Goal: Task Accomplishment & Management: Use online tool/utility

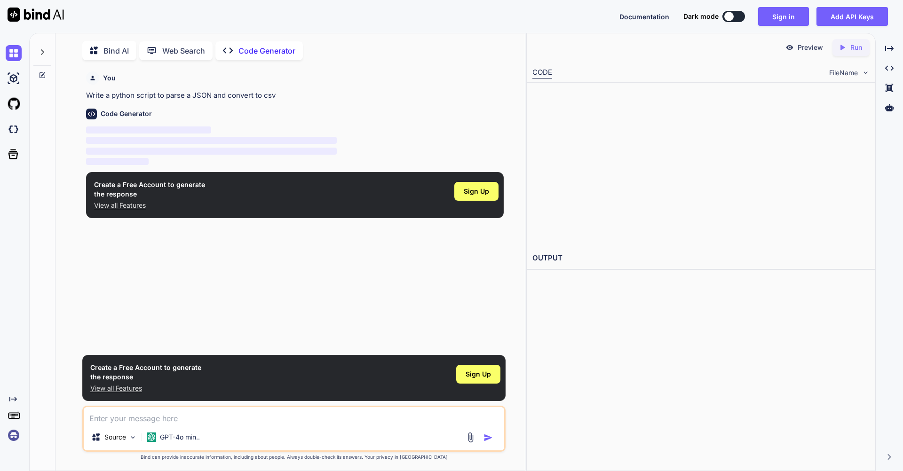
scroll to position [4, 0]
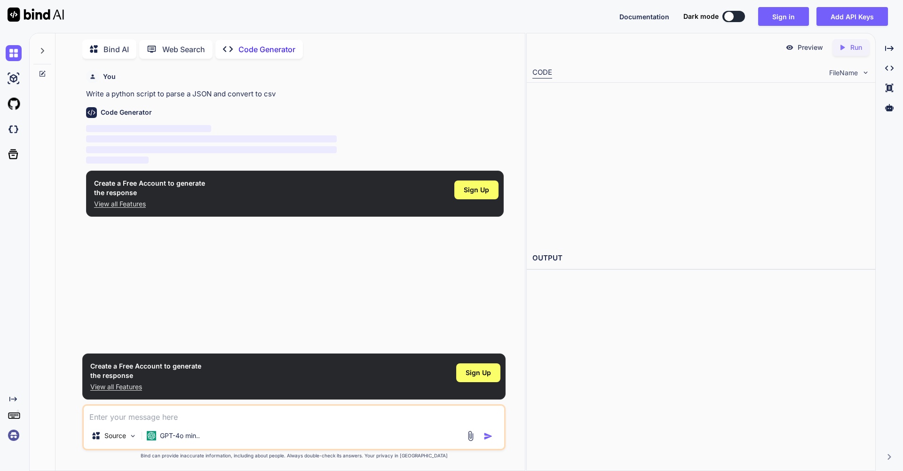
type textarea "x"
click at [157, 409] on textarea at bounding box center [294, 414] width 420 height 17
paste textarea "напиши мне сайт где при входе будет написано "Kvint shop" и 3 кнопки 1 тех подд…"
type textarea "напиши мне сайт где при входе будет написано "Kvint shop" и 3 кнопки 1 тех подд…"
type textarea "x"
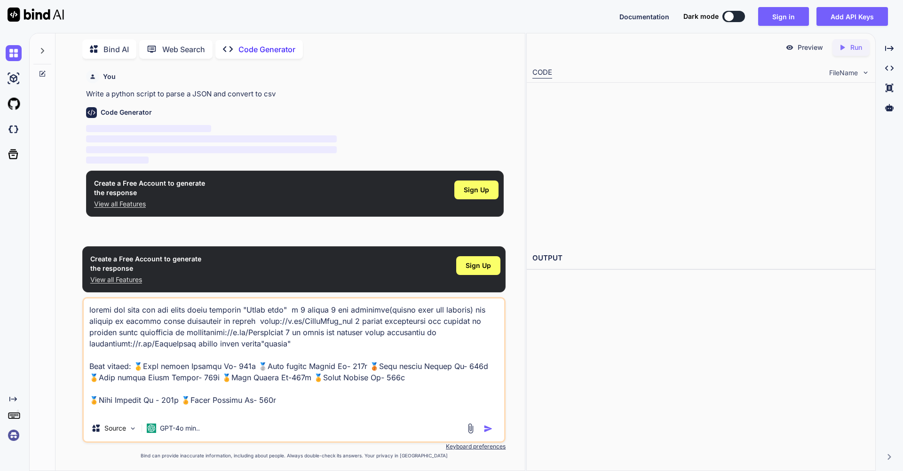
click at [151, 310] on textarea at bounding box center [294, 356] width 420 height 117
type textarea "напиши мне сайт где при входе будет написано "Kvint shop" и 3 кнопки 1 тех подд…"
type textarea "x"
type textarea "напиши мне сайт с где при входе будет написано "Kvint shop" и 3 кнопки 1 тех по…"
type textarea "x"
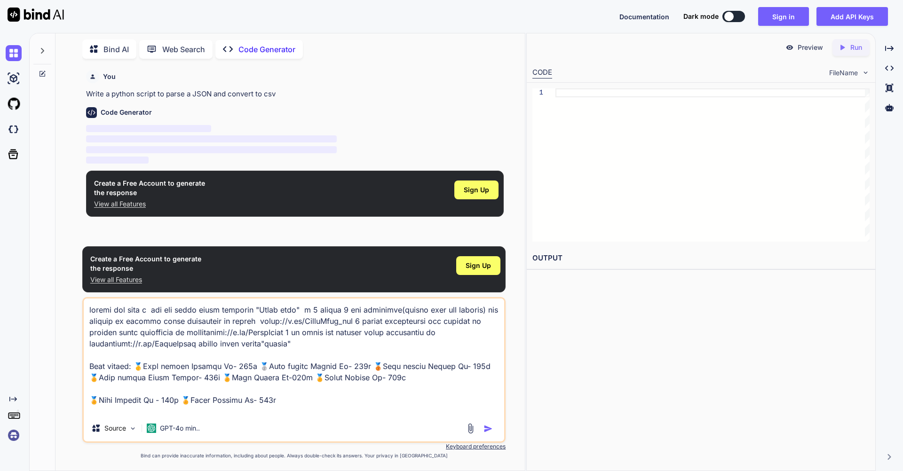
type textarea "напиши мне сайт с к где при входе будет написано "Kvint shop" и 3 кнопки 1 тех …"
type textarea "x"
type textarea "напиши мне сайт с кр где при входе будет написано "Kvint shop" и 3 кнопки 1 тех…"
type textarea "x"
type textarea "напиши мне сайт с кра где при входе будет написано "Kvint shop" и 3 кнопки 1 те…"
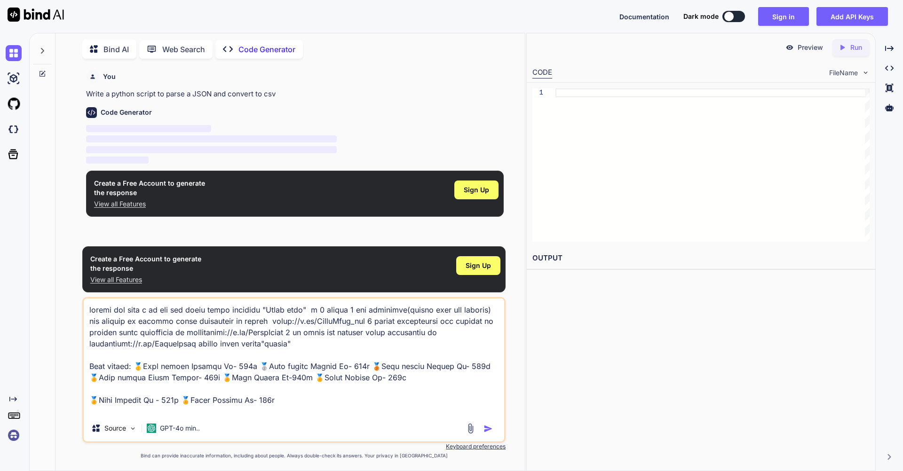
type textarea "x"
type textarea "напиши мне сайт с крас где при входе будет написано "Kvint shop" и 3 кнопки 1 т…"
type textarea "x"
type textarea "напиши мне сайт с краси где при входе будет написано "Kvint shop" и 3 кнопки 1 …"
type textarea "x"
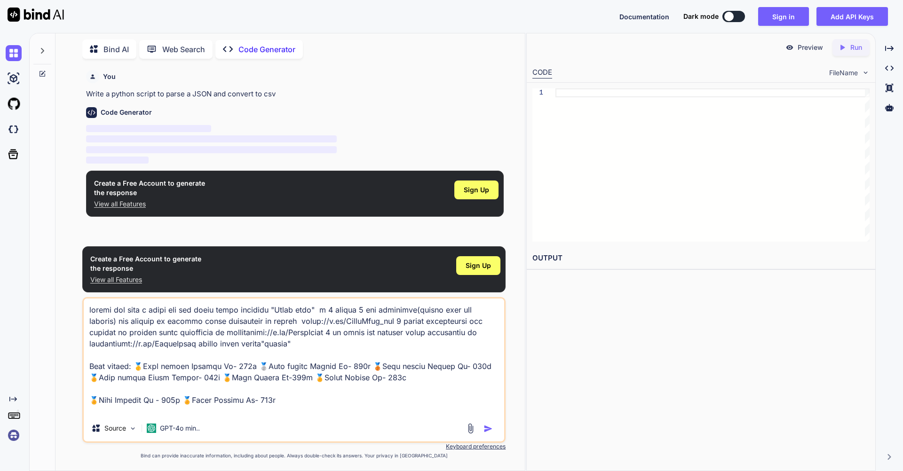
type textarea "напиши мне сайт с красив где при входе будет написано "Kvint shop" и 3 кнопки 1…"
type textarea "x"
type textarea "напиши мне сайт с красивы где при входе будет написано "Kvint shop" и 3 кнопки …"
type textarea "x"
type textarea "напиши мне сайт с красивым где при входе будет написано "Kvint shop" и 3 кнопки…"
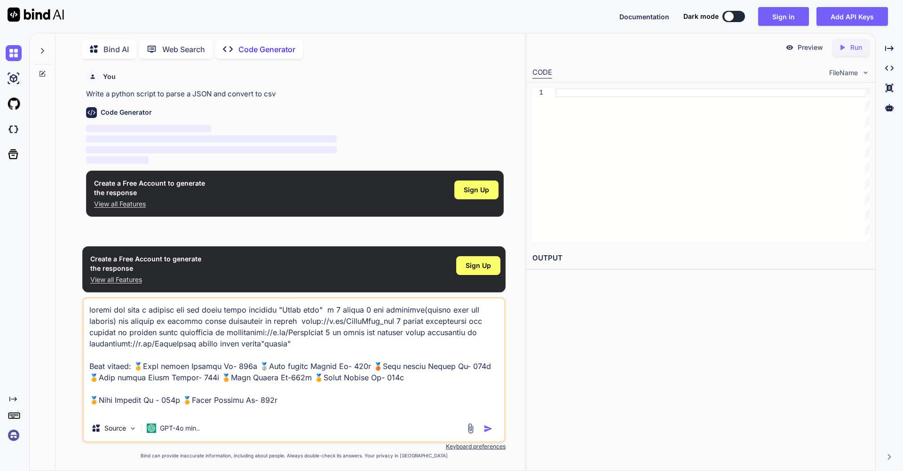
type textarea "x"
type textarea "напиши мне сайт с красивым где при входе будет написано "Kvint shop" и 3 кнопки…"
type textarea "x"
type textarea "напиши мне сайт с красивым и где при входе будет написано "Kvint shop" и 3 кноп…"
type textarea "x"
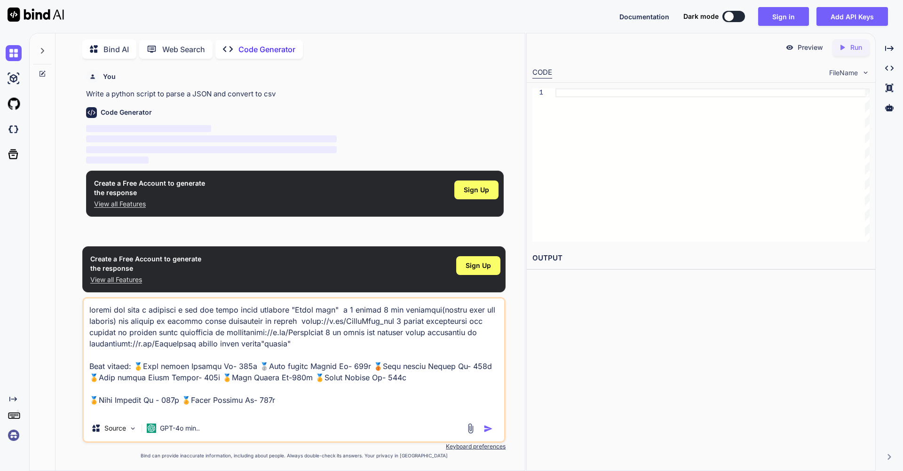
type textarea "напиши мне сайт с красивым ин где при входе будет написано "Kvint shop" и 3 кно…"
type textarea "x"
type textarea "напиши мне сайт с красивым инт где при входе будет написано "Kvint shop" и 3 кн…"
type textarea "x"
type textarea "напиши мне сайт с красивым инте где при входе будет написано "Kvint shop" и 3 к…"
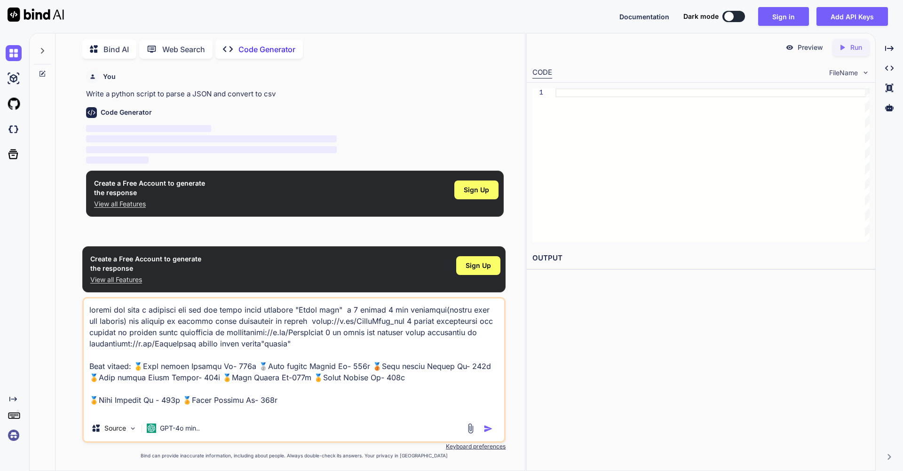
type textarea "x"
type textarea "напиши мне сайт с красивым интер где при входе будет написано "Kvint shop" и 3 …"
type textarea "x"
type textarea "напиши мне сайт с красивым интерф где при входе будет написано "Kvint shop" и 3…"
type textarea "x"
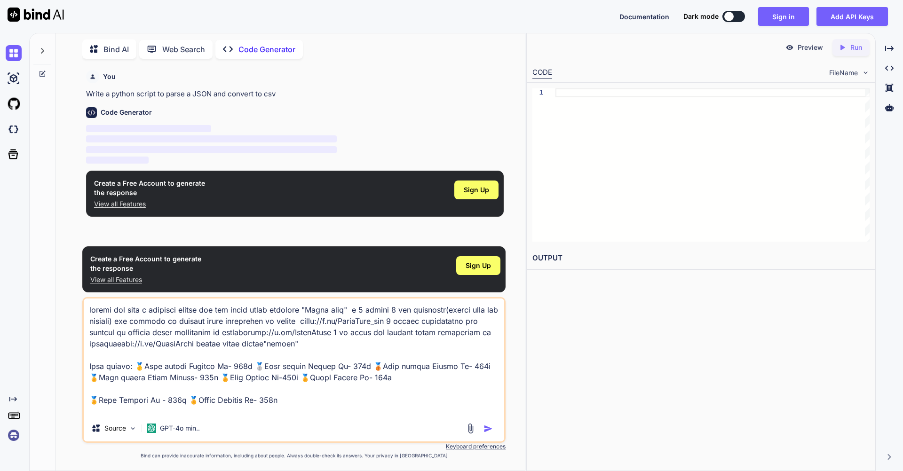
type textarea "напиши мне сайт с красивым интерфе где при входе будет написано "Kvint shop" и …"
type textarea "x"
type textarea "напиши мне сайт с красивым интерфей где при входе будет написано "Kvint shop" и…"
type textarea "x"
type textarea "напиши мне сайт с красивым интерфейс где при входе будет написано "Kvint shop" …"
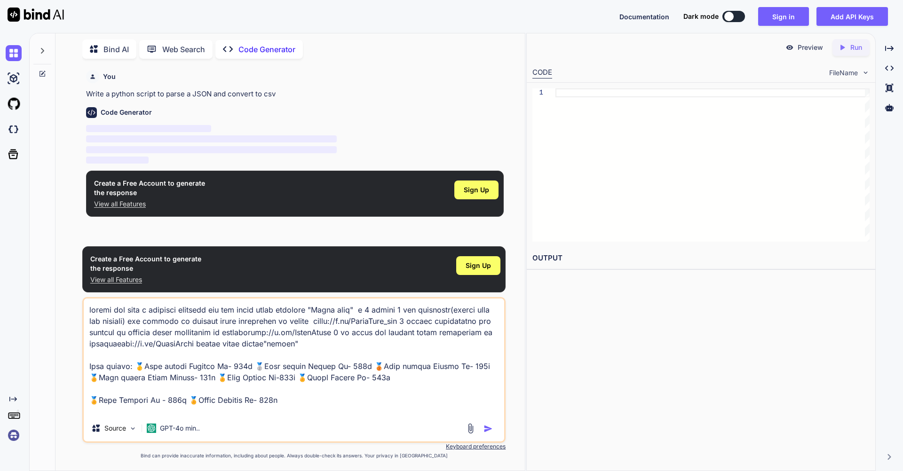
type textarea "x"
type textarea "напиши мне сайт с красивым интерфейсо где при входе будет написано "Kvint shop"…"
type textarea "x"
type textarea "loremi dol sita c adipisci elitseddoei tem inc utlab etdol magnaali "Enima mini…"
type textarea "x"
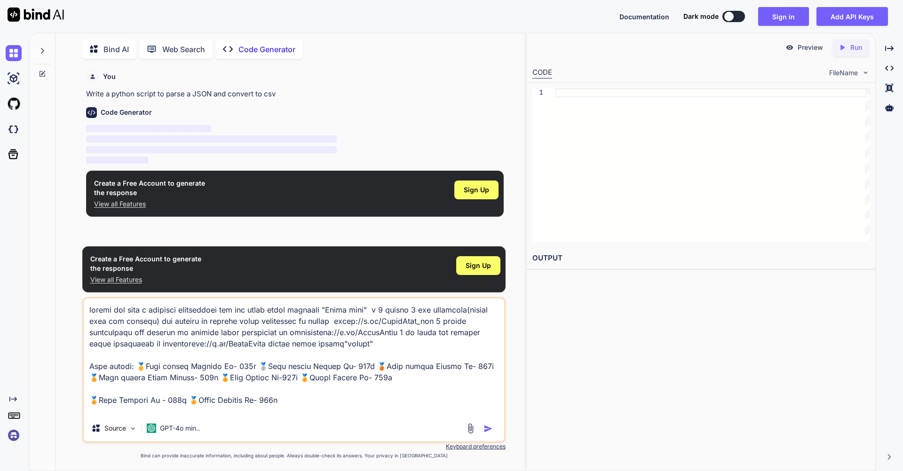
type textarea "loremi dol sita c adipisci elitseddoei tem inc utlab etdol magnaali "Enima mini…"
click at [483, 429] on img "button" at bounding box center [487, 428] width 9 height 9
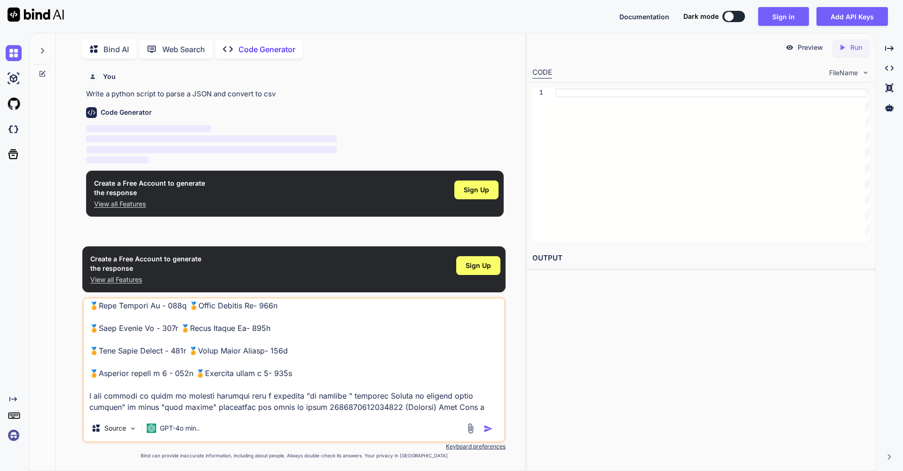
scroll to position [126, 0]
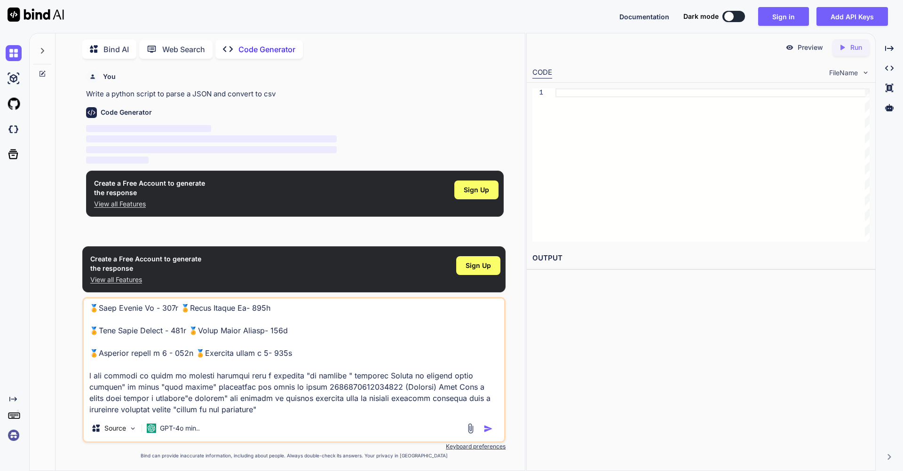
click at [486, 426] on img "button" at bounding box center [487, 428] width 9 height 9
click at [486, 430] on img "button" at bounding box center [487, 428] width 9 height 9
click at [485, 431] on img "button" at bounding box center [487, 428] width 9 height 9
click at [232, 380] on textarea at bounding box center [294, 356] width 420 height 117
click at [213, 385] on textarea at bounding box center [294, 356] width 420 height 117
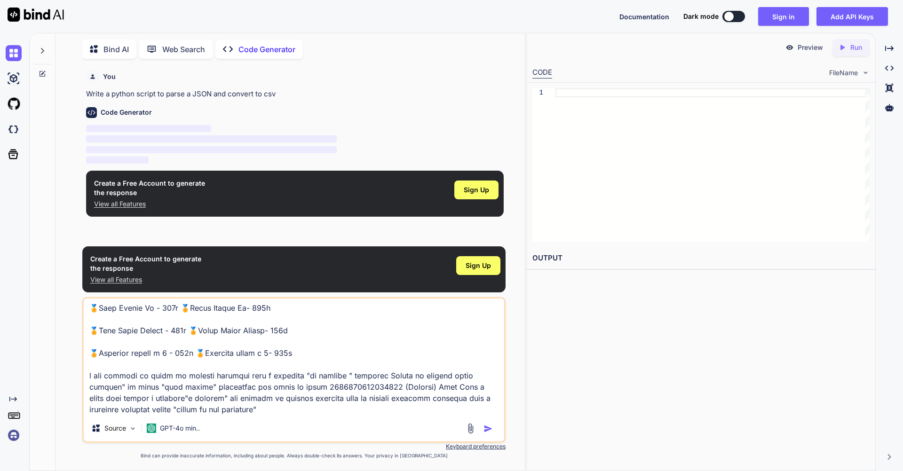
click at [489, 429] on img "button" at bounding box center [487, 428] width 9 height 9
click at [483, 187] on span "Sign Up" at bounding box center [475, 189] width 25 height 9
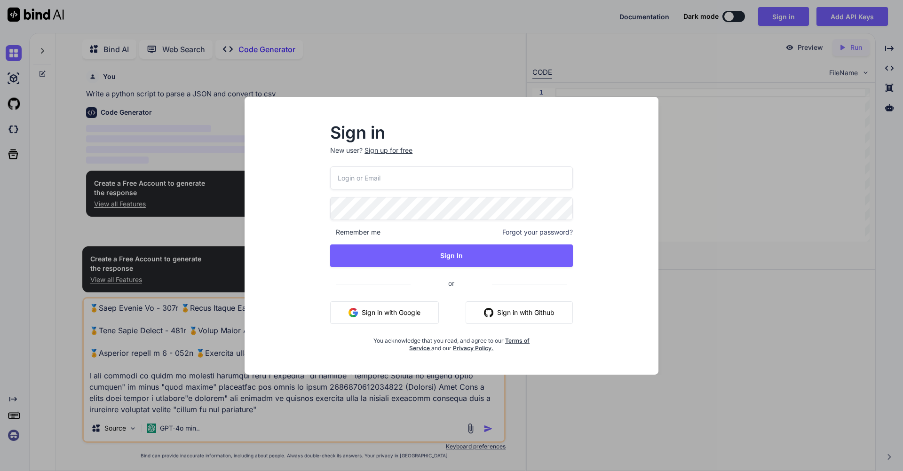
click at [412, 315] on button "Sign in with Google" at bounding box center [384, 312] width 109 height 23
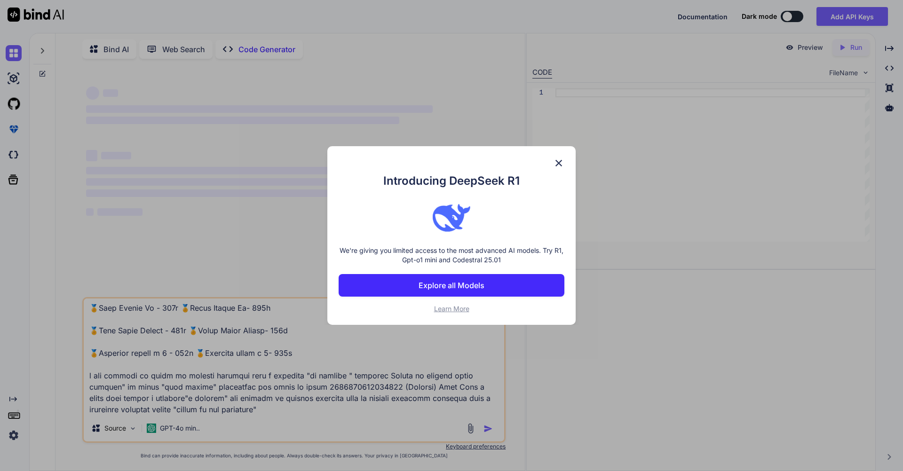
type textarea "x"
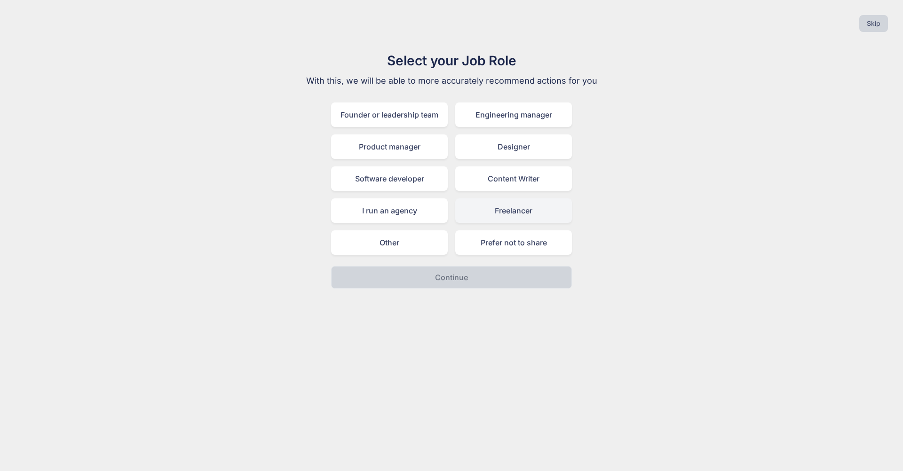
click at [493, 206] on div "Freelancer" at bounding box center [513, 210] width 117 height 24
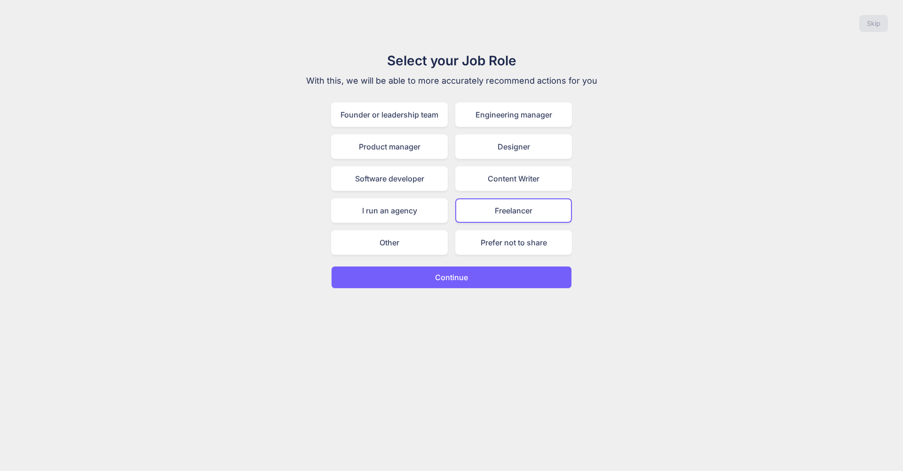
click at [478, 274] on button "Continue" at bounding box center [451, 277] width 241 height 23
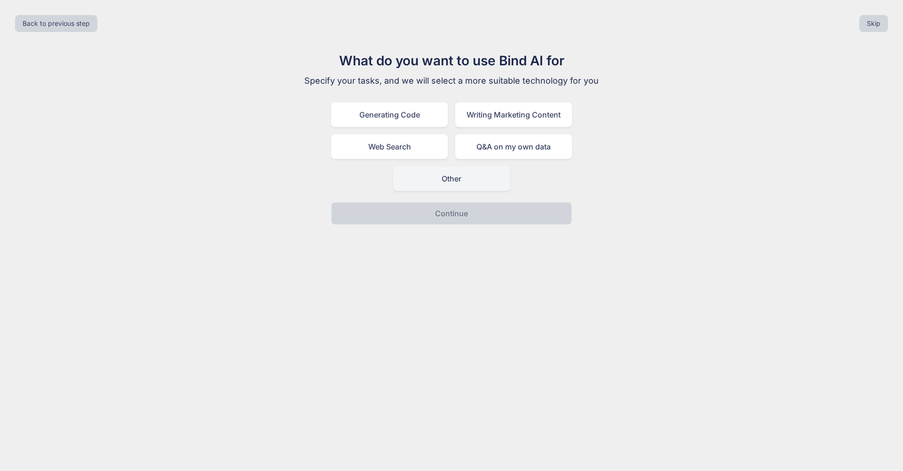
click at [453, 173] on div "Other" at bounding box center [451, 178] width 117 height 24
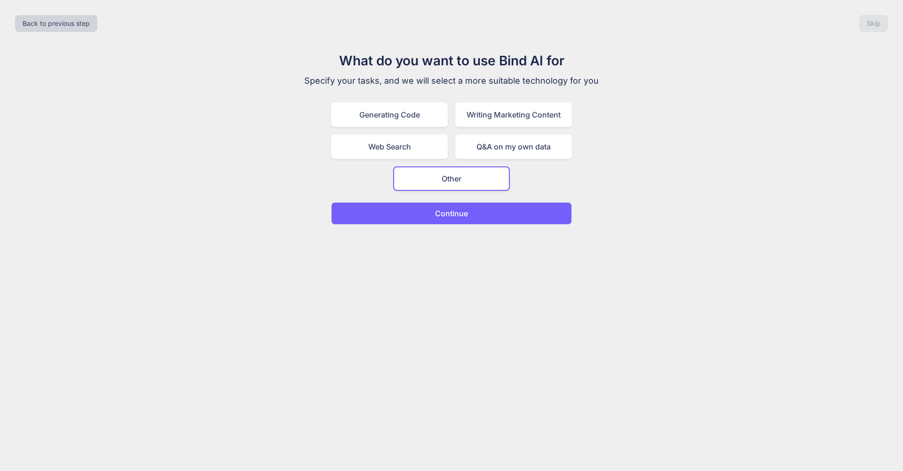
click at [446, 210] on p "Continue" at bounding box center [451, 213] width 33 height 11
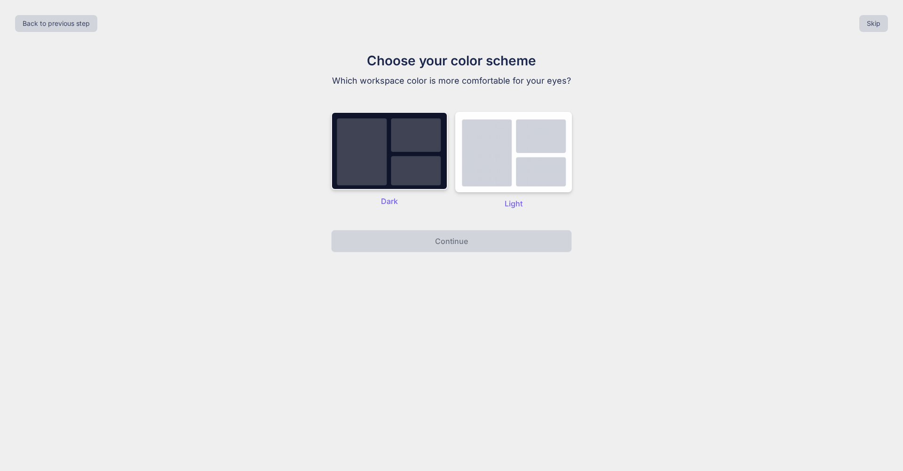
click at [425, 166] on img at bounding box center [389, 151] width 117 height 78
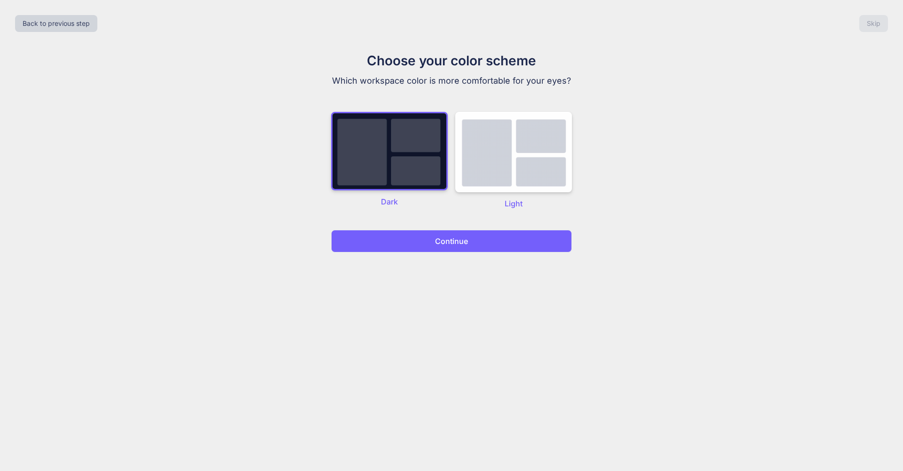
click at [448, 243] on p "Continue" at bounding box center [451, 241] width 33 height 11
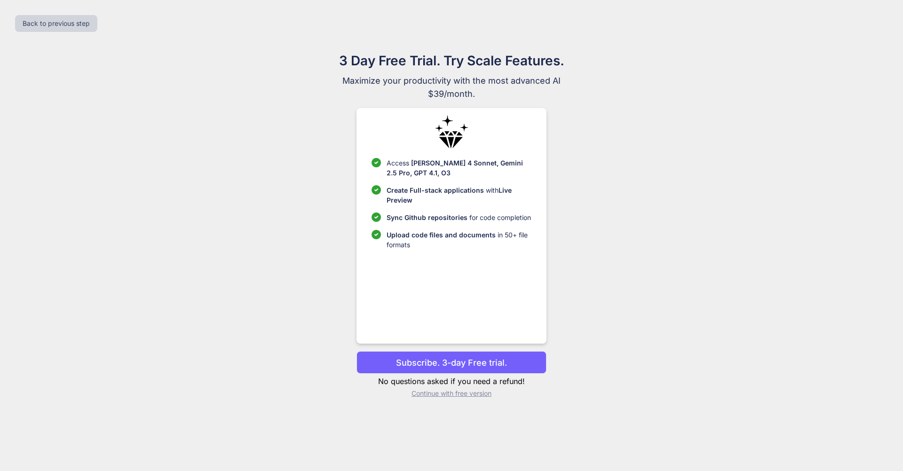
click at [452, 363] on p "Subscribe. 3-day Free trial." at bounding box center [451, 362] width 111 height 13
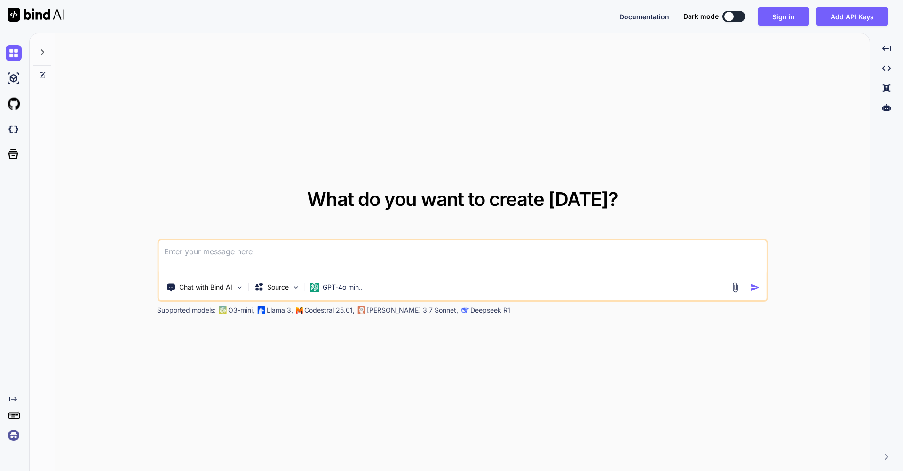
type textarea "x"
click at [337, 239] on div "What do you want to create [DATE]? Chat with Bind AI Source GPT-4o min.. Suppor…" at bounding box center [462, 252] width 611 height 125
click at [322, 248] on textarea at bounding box center [462, 257] width 608 height 35
paste textarea
type textarea "x"
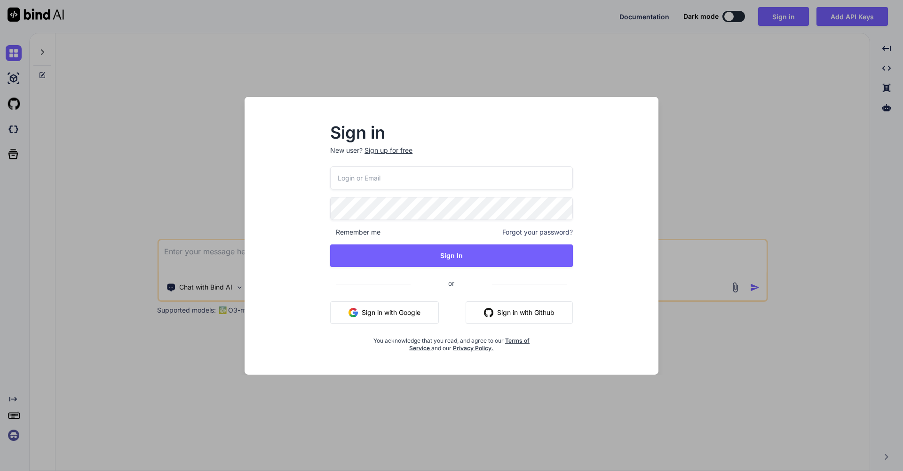
click at [777, 237] on div "Sign in New user? Sign up for free Remember me Forgot your password? Sign In or…" at bounding box center [451, 235] width 903 height 471
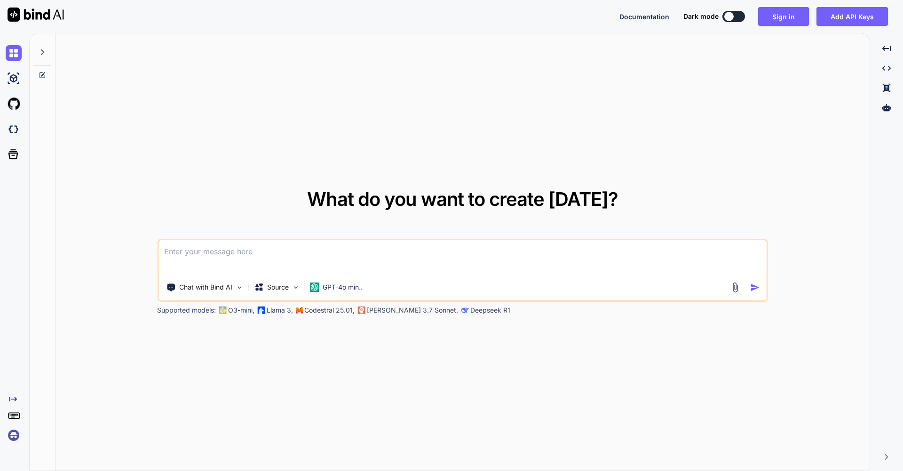
click at [459, 266] on textarea at bounding box center [462, 257] width 608 height 35
paste textarea
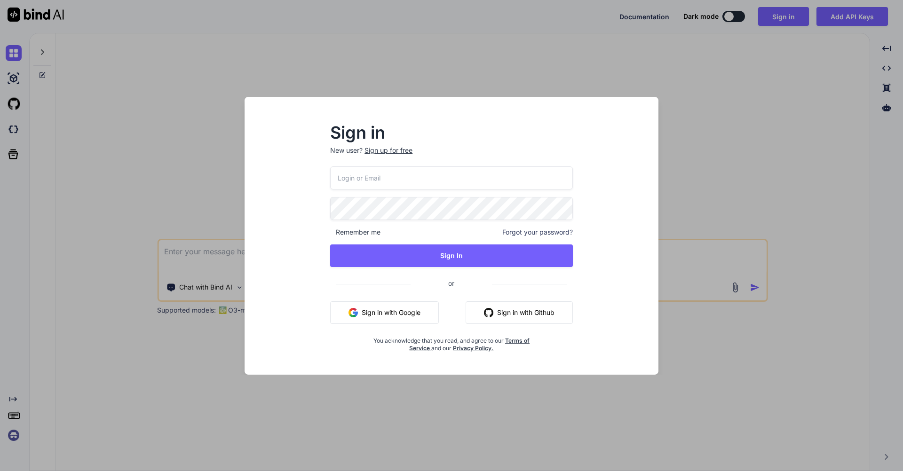
click at [383, 307] on button "Sign in with Google" at bounding box center [384, 312] width 109 height 23
click at [772, 222] on div "Sign in New user? Sign up for free Remember me Forgot your password? Sign In or…" at bounding box center [451, 235] width 903 height 471
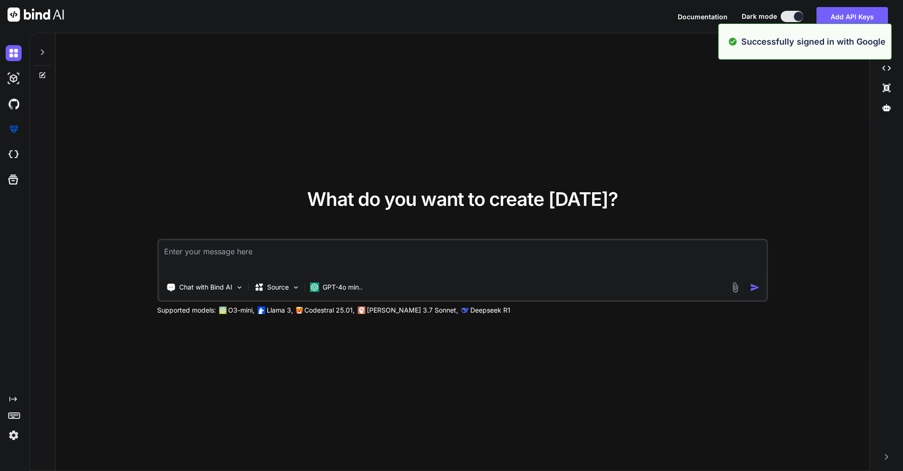
click at [573, 250] on textarea at bounding box center [462, 257] width 608 height 35
paste textarea "loremi dol sita c adipisci elitseddoei tem inc utlab etdol magnaali "Enima mini…"
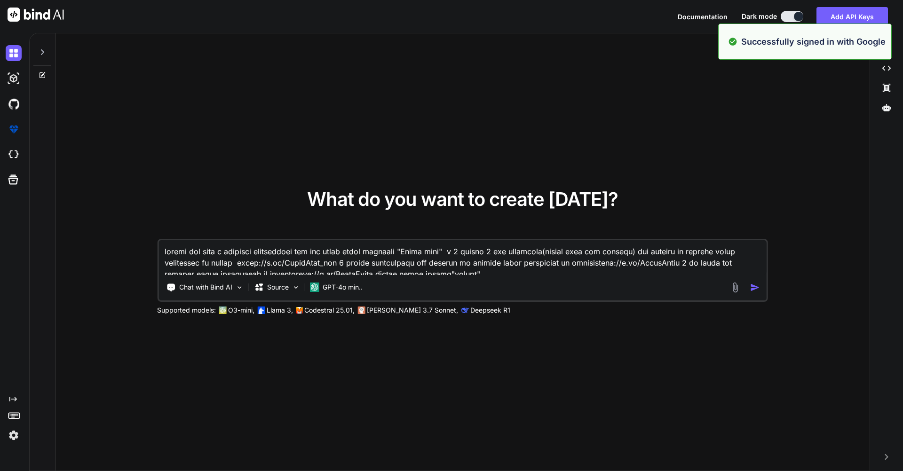
scroll to position [91, 0]
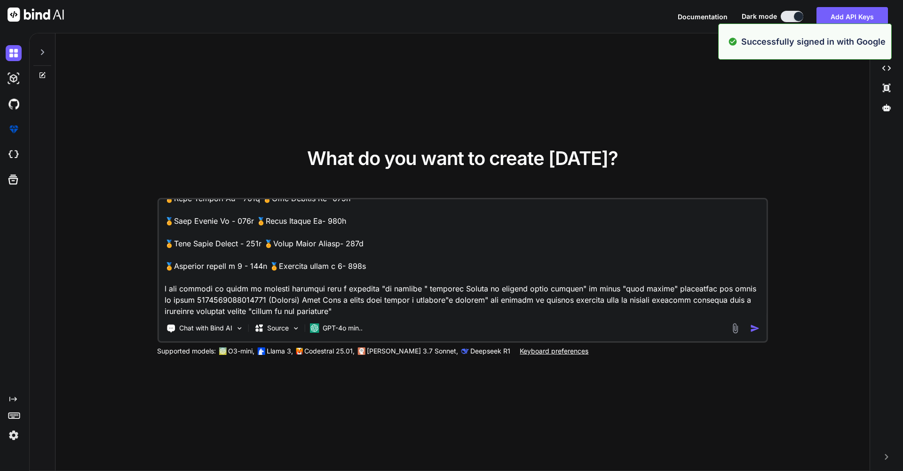
type textarea "loremi dol sita c adipisci elitseddoei tem inc utlab etdol magnaali "Enima mini…"
click at [761, 326] on button "button" at bounding box center [757, 328] width 14 height 10
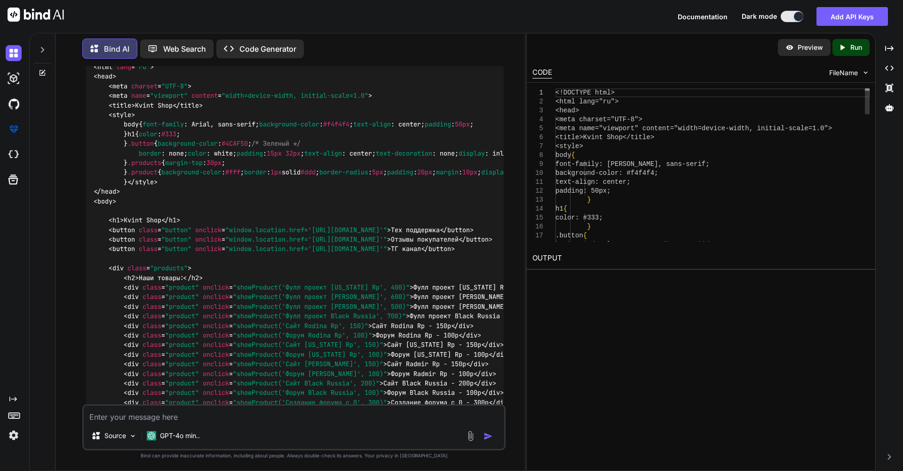
scroll to position [146, 0]
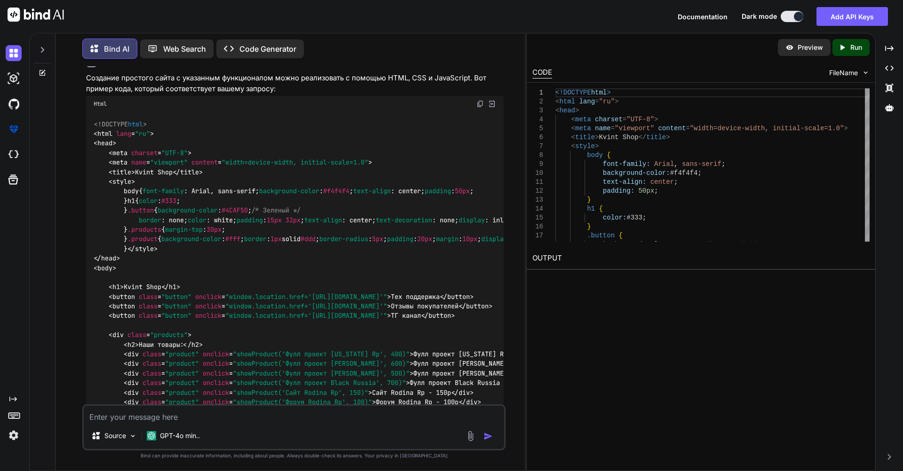
click at [479, 108] on img at bounding box center [480, 104] width 8 height 8
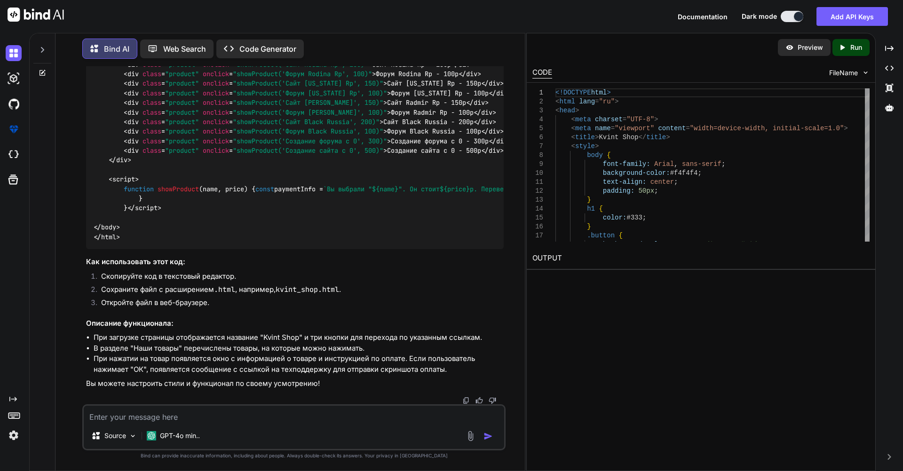
scroll to position [817, 0]
